Goal: Information Seeking & Learning: Learn about a topic

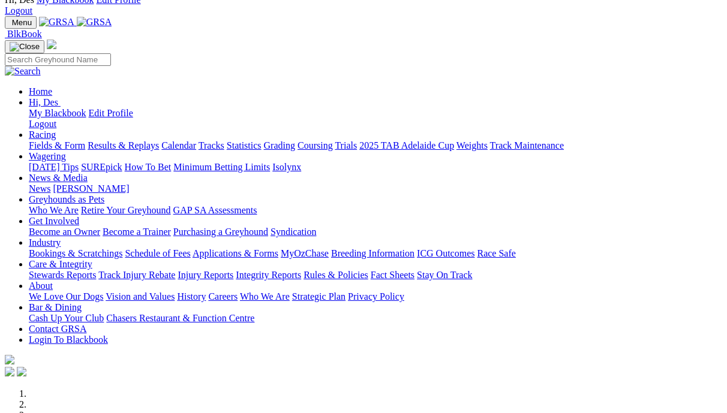
scroll to position [47, 5]
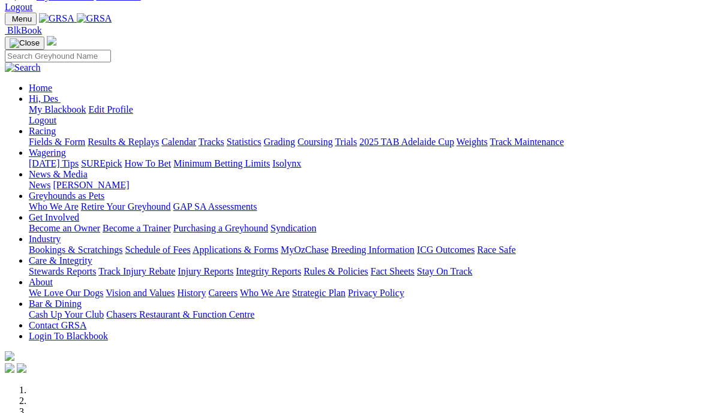
click at [159, 137] on link "Results & Replays" at bounding box center [123, 142] width 71 height 10
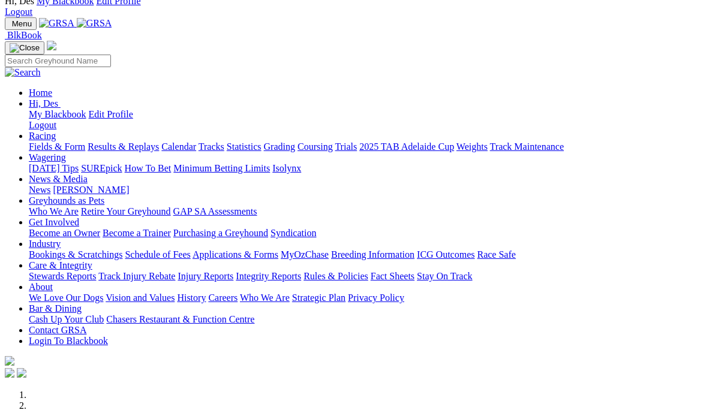
scroll to position [43, 5]
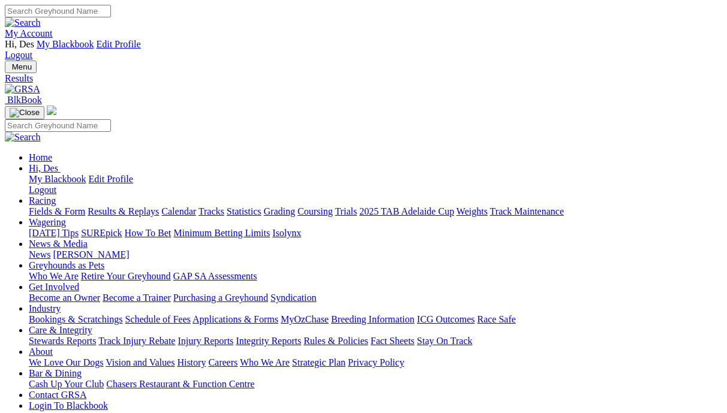
click at [127, 206] on link "Results & Replays" at bounding box center [123, 211] width 71 height 10
click at [58, 206] on link "Fields & Form" at bounding box center [57, 211] width 56 height 10
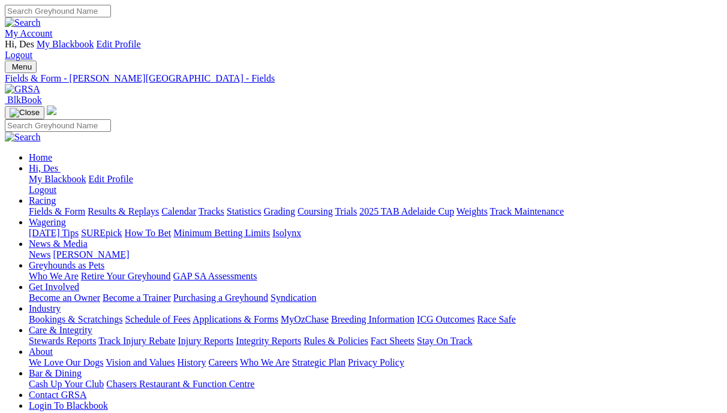
click at [61, 206] on link "Fields & Form" at bounding box center [57, 211] width 56 height 10
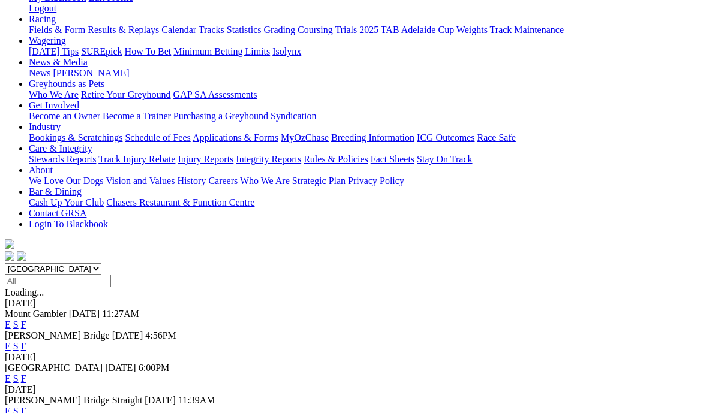
scroll to position [192, 0]
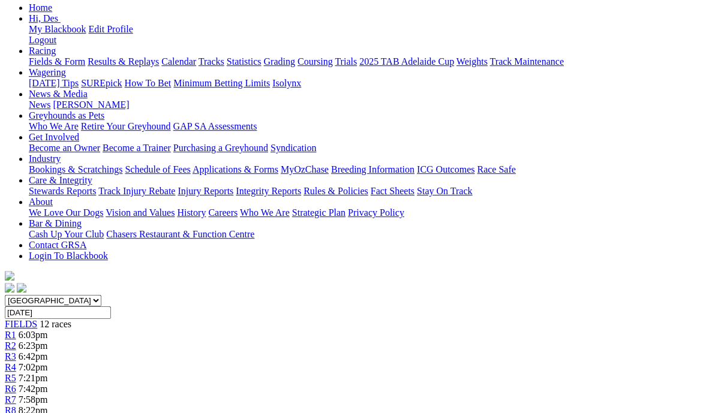
scroll to position [153, 1]
